Goal: Task Accomplishment & Management: Use online tool/utility

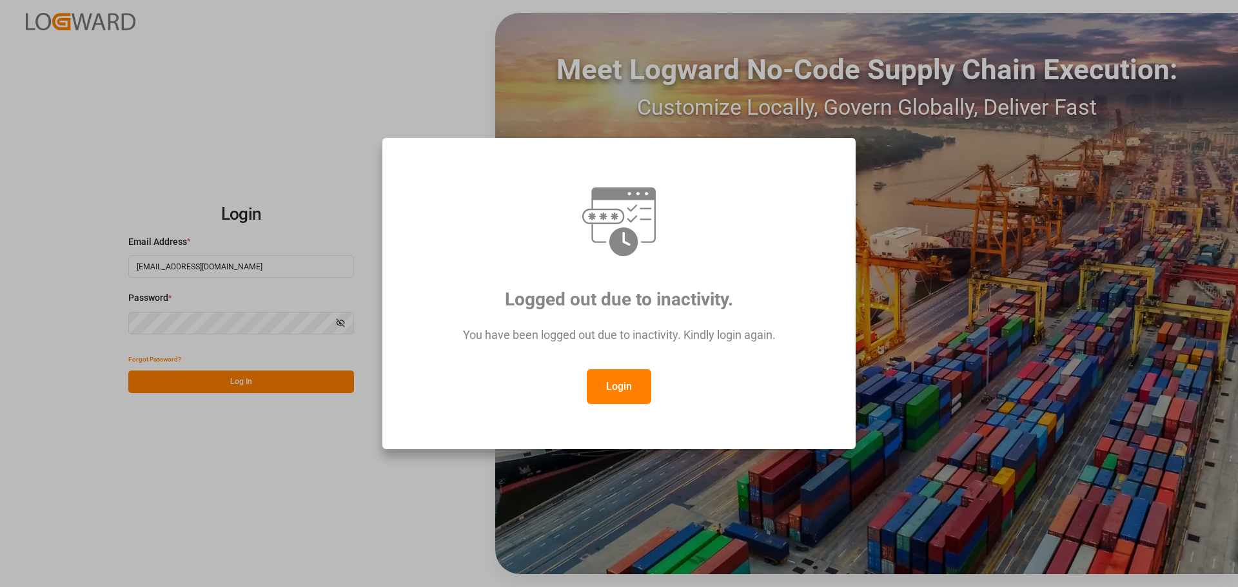
click at [617, 389] on button "Login" at bounding box center [619, 387] width 64 height 35
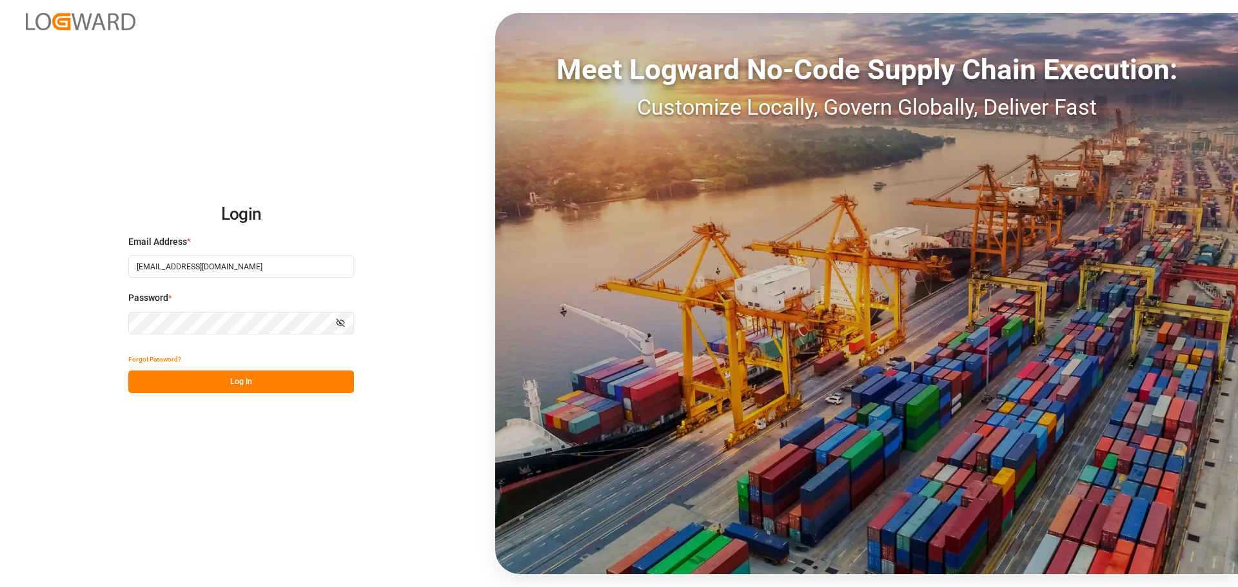
click at [248, 382] on button "Log In" at bounding box center [241, 382] width 226 height 23
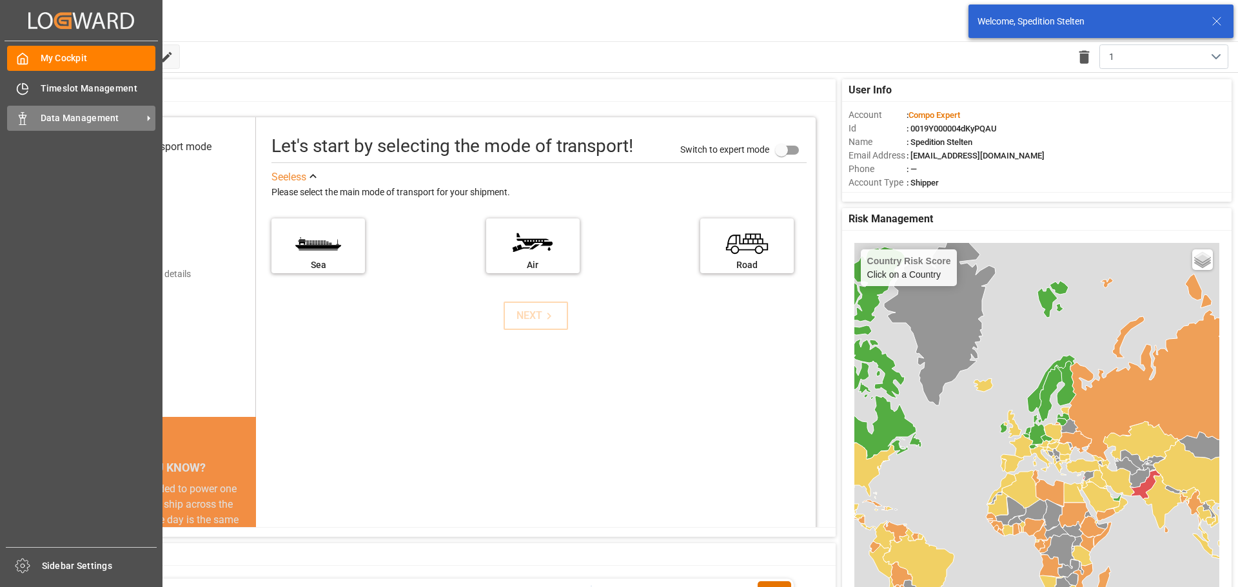
click at [24, 116] on icon at bounding box center [22, 118] width 13 height 13
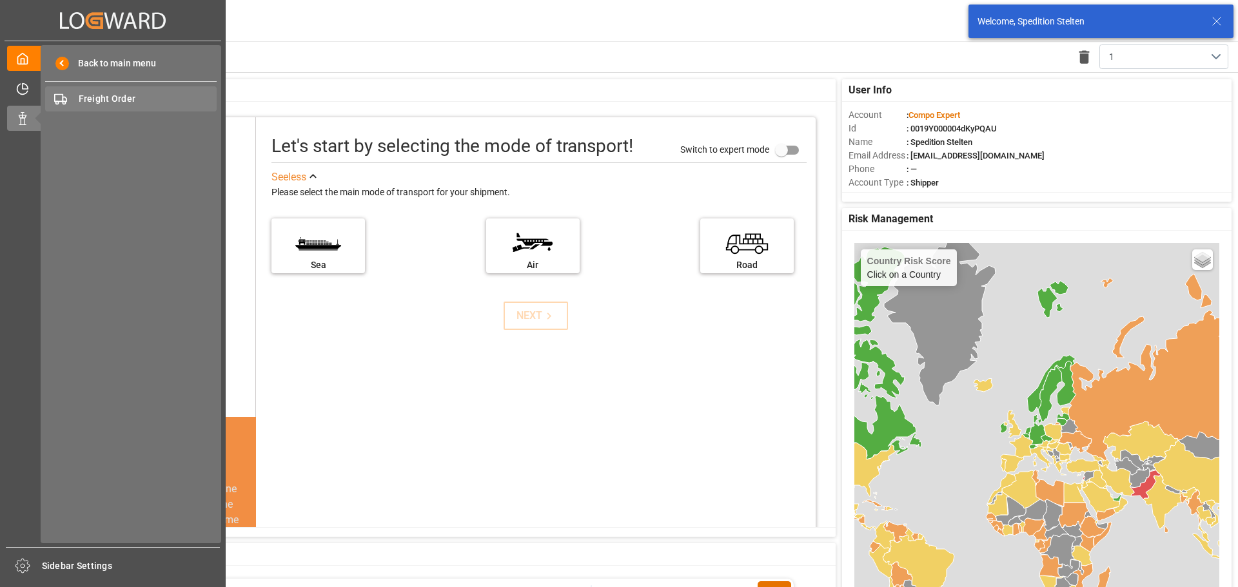
click at [114, 87] on div "Freight Order Freight Order" at bounding box center [131, 98] width 172 height 25
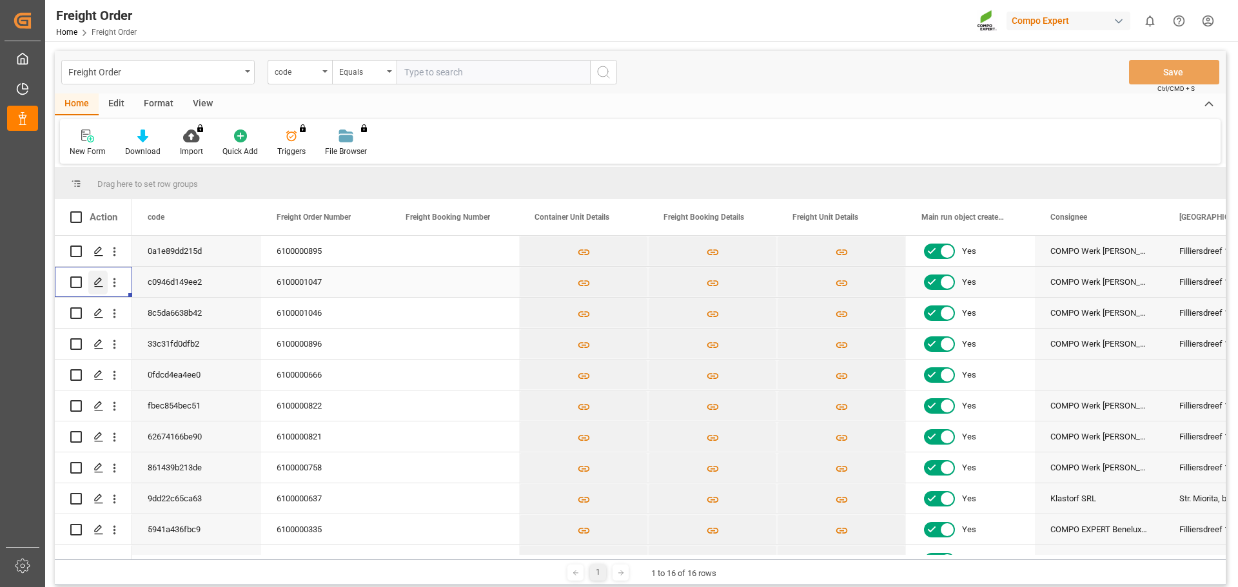
click at [95, 284] on polygon "Press SPACE to select this row." at bounding box center [98, 282] width 6 height 6
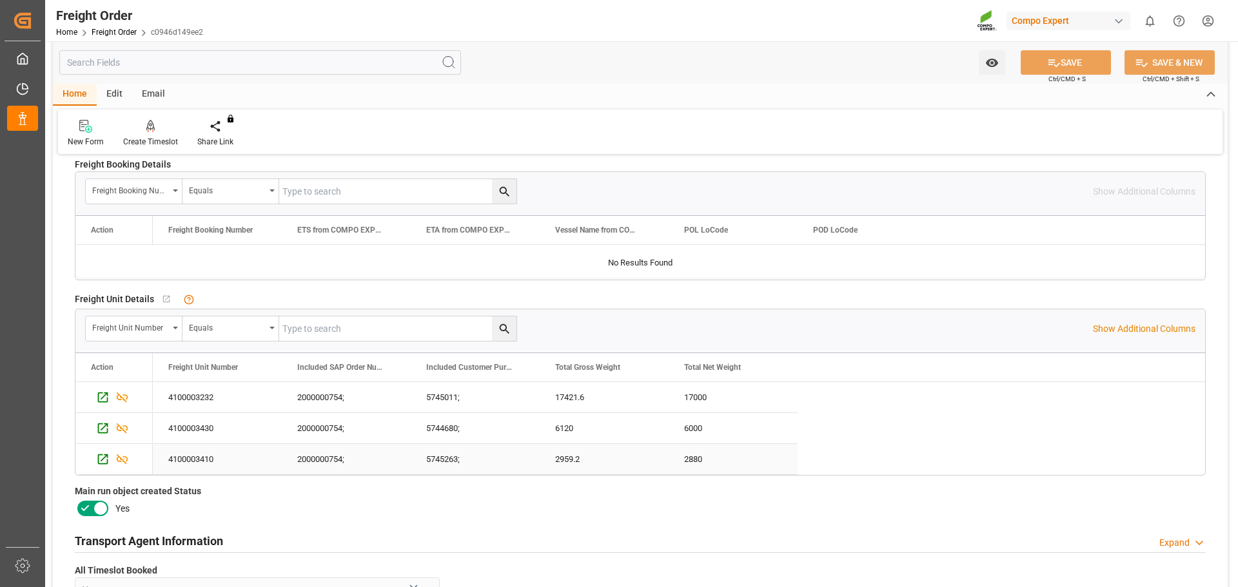
scroll to position [645, 0]
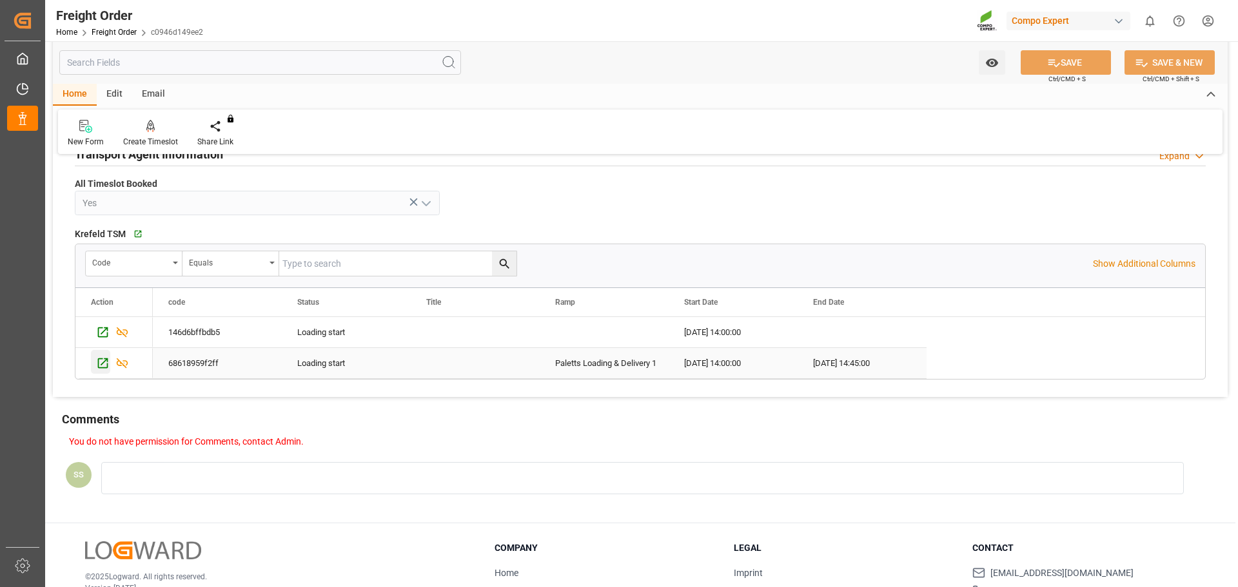
click at [104, 360] on icon "Press SPACE to select this row." at bounding box center [103, 364] width 14 height 14
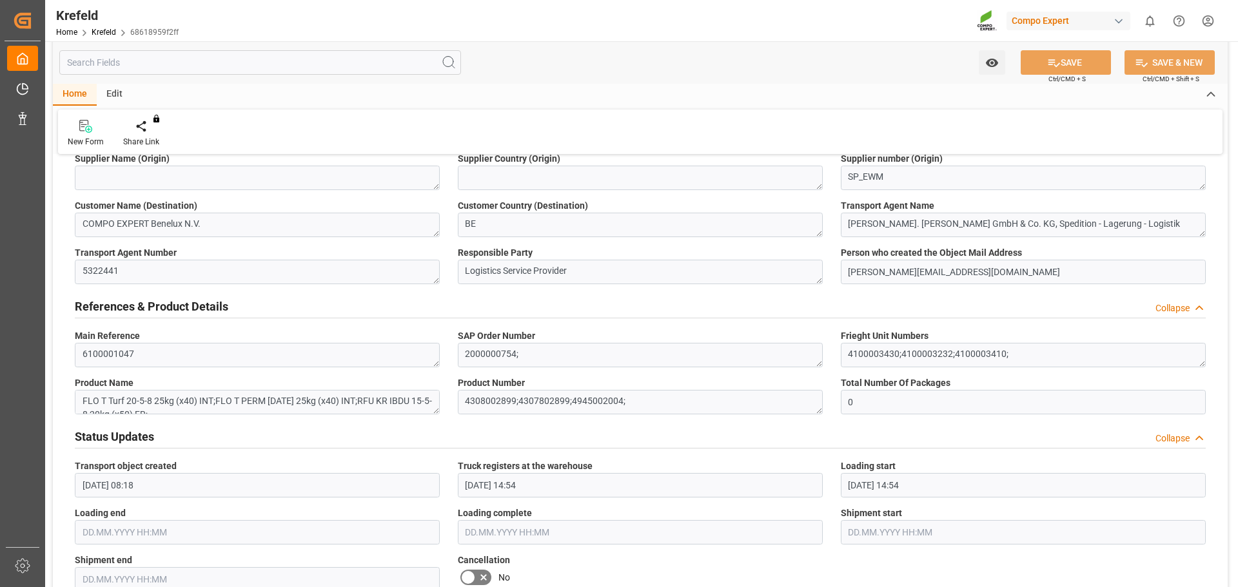
scroll to position [451, 0]
